Goal: Find specific page/section: Find specific page/section

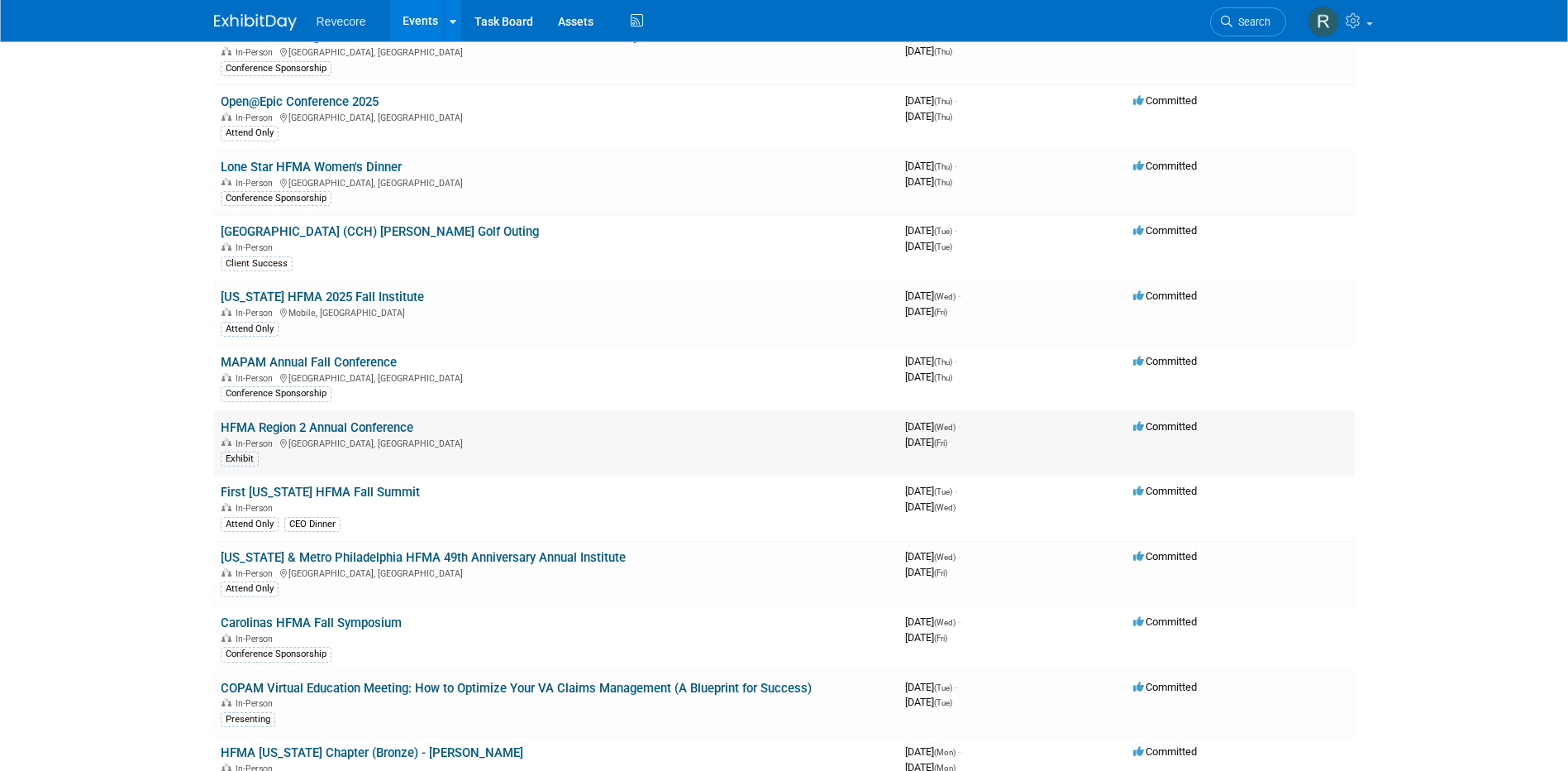
scroll to position [248, 0]
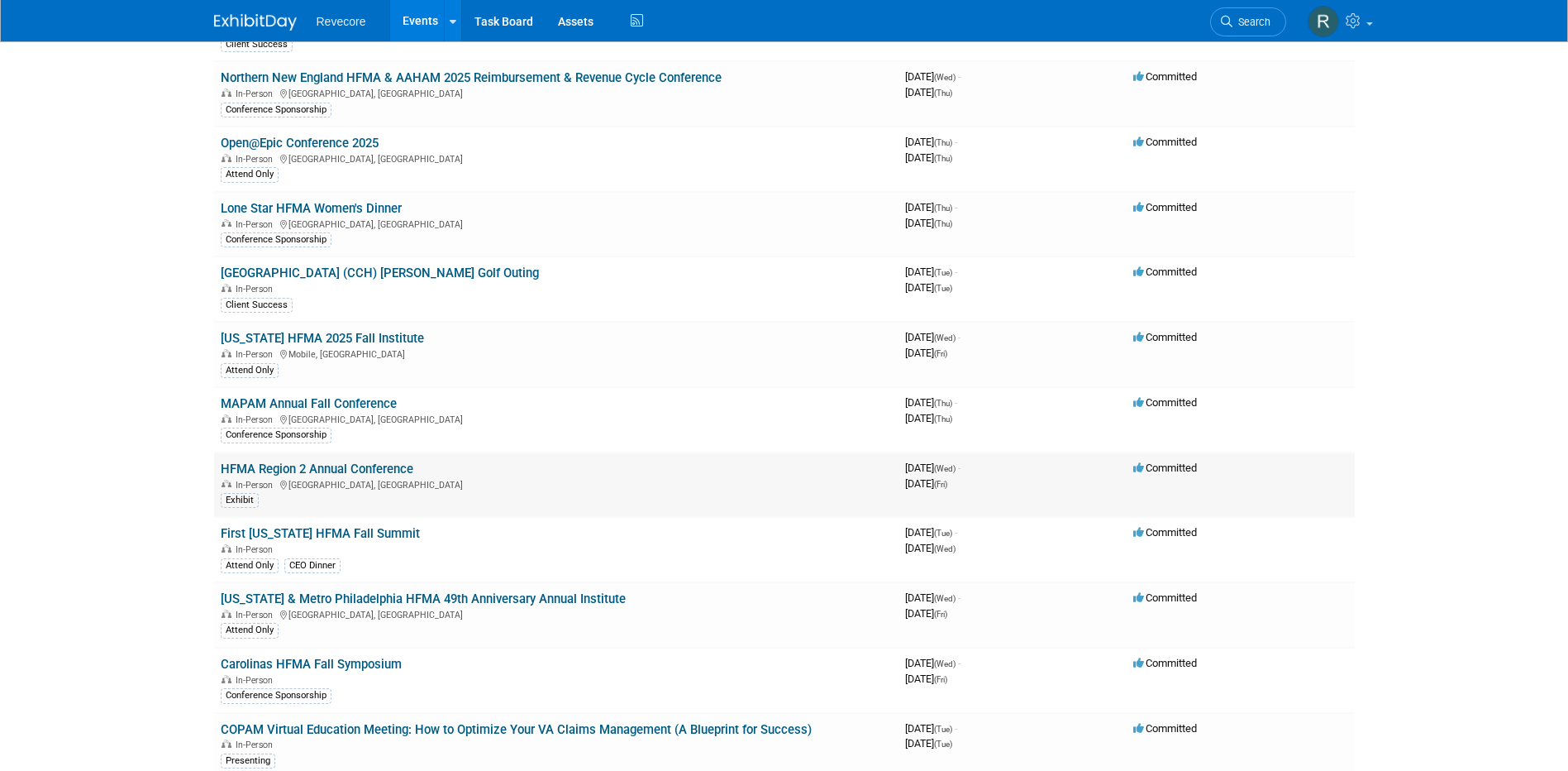
click at [353, 468] on link "HFMA Region 2 Annual Conference" at bounding box center [317, 469] width 192 height 15
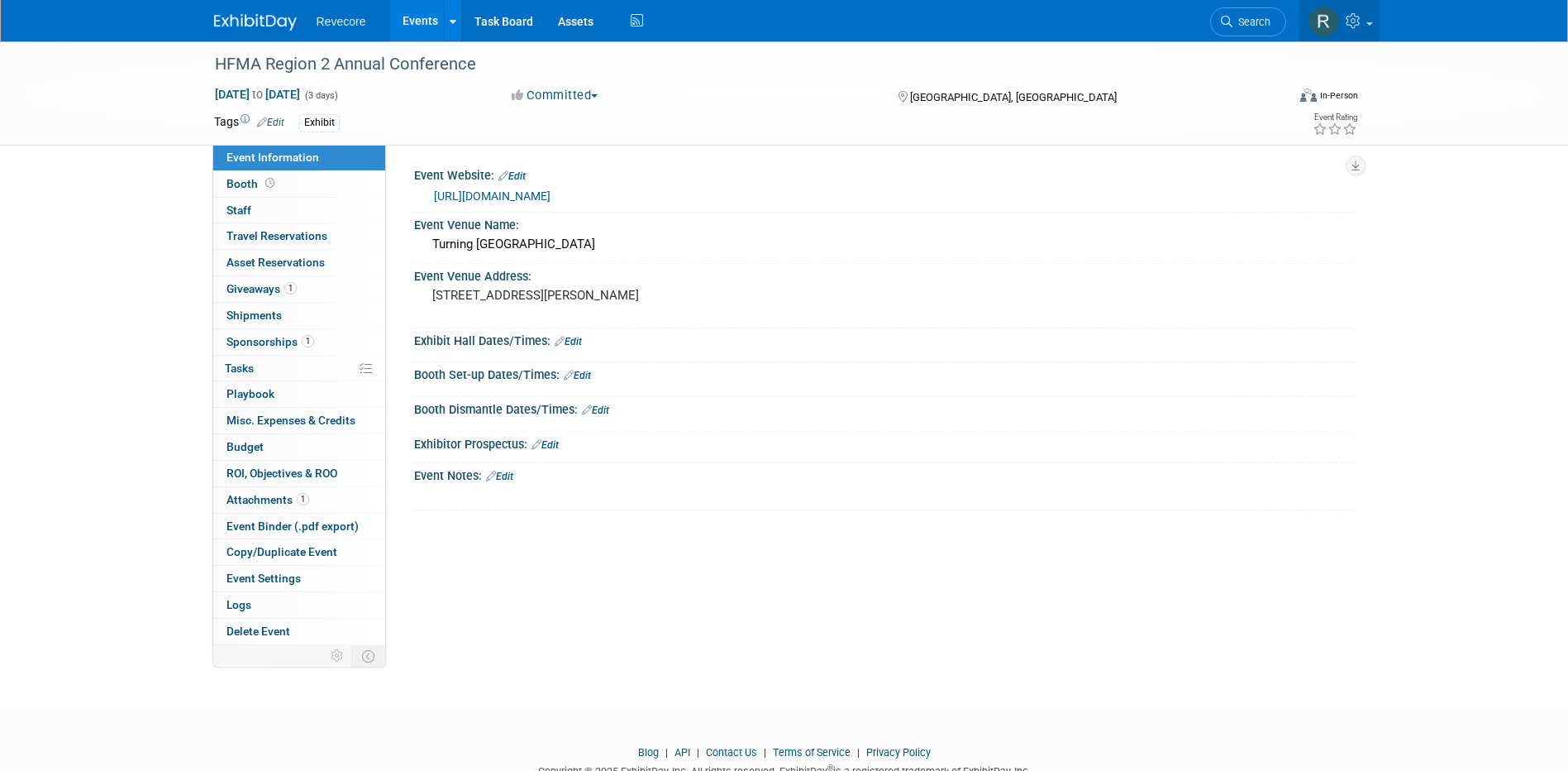
click at [1371, 29] on link at bounding box center [1339, 21] width 81 height 42
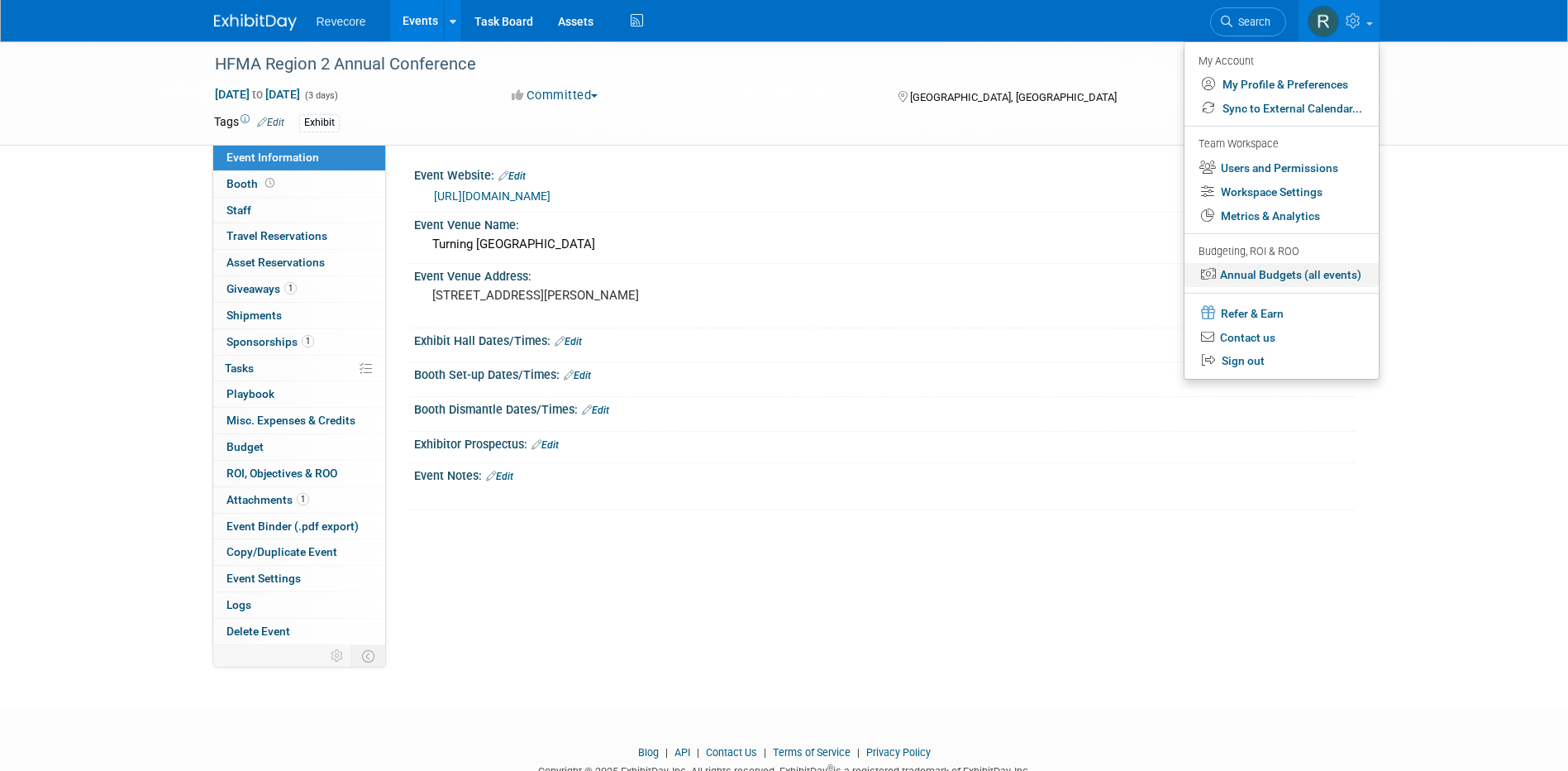
click at [1334, 264] on link "Annual Budgets (all events)" at bounding box center [1282, 274] width 194 height 24
